Goal: Information Seeking & Learning: Learn about a topic

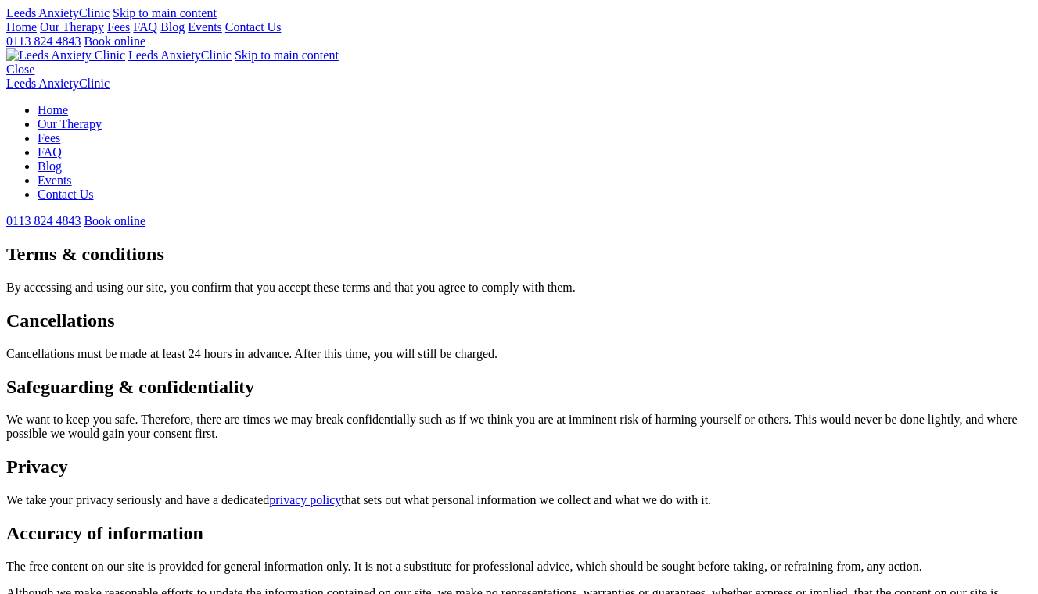
click at [185, 34] on link "Blog" at bounding box center [172, 26] width 24 height 13
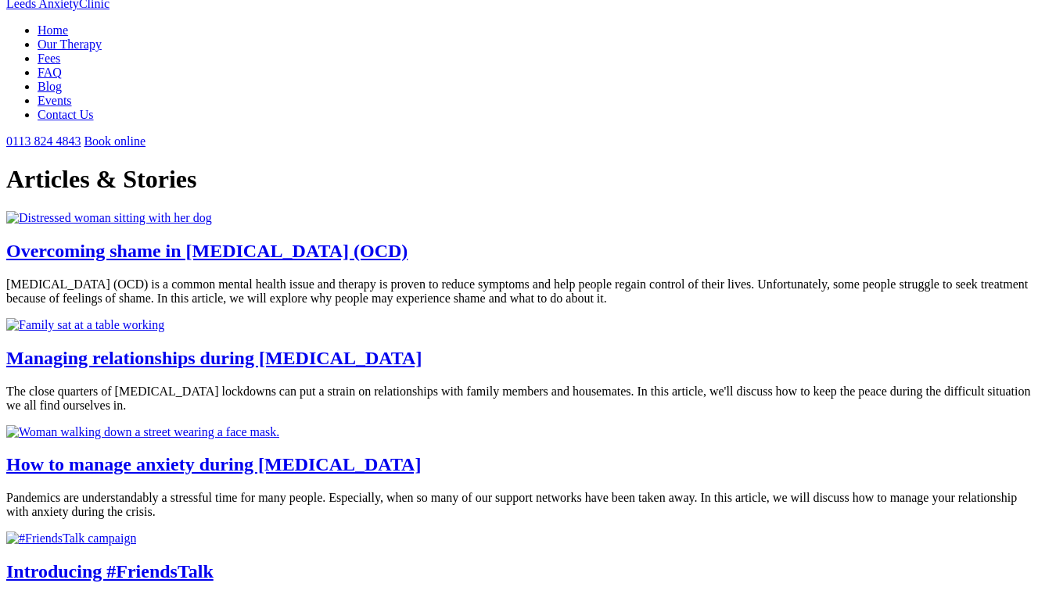
scroll to position [82, 0]
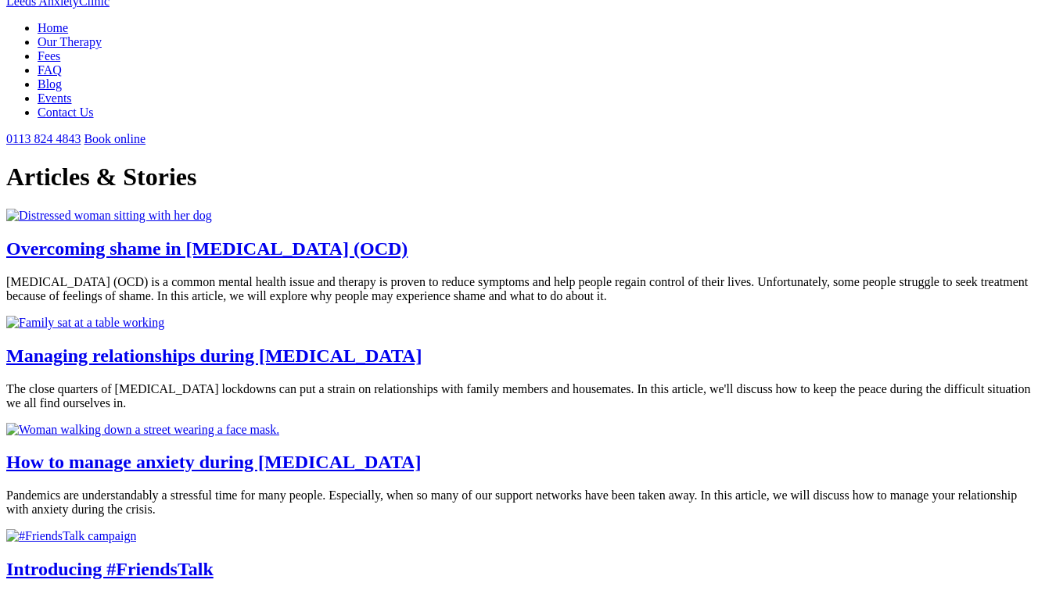
click at [212, 223] on img at bounding box center [109, 216] width 206 height 14
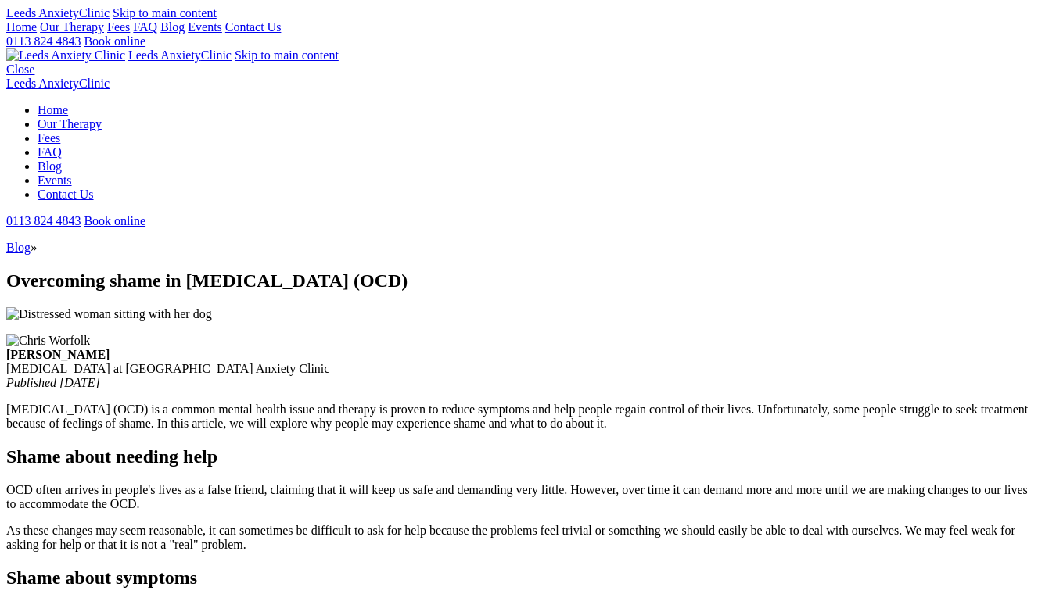
click at [31, 241] on link "Blog" at bounding box center [18, 247] width 24 height 13
